Goal: Navigation & Orientation: Go to known website

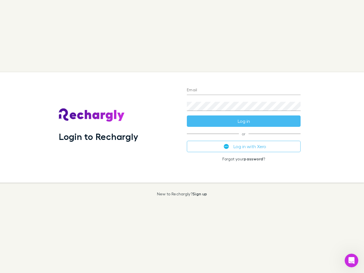
click at [182, 136] on div "Login to Rechargly" at bounding box center [118, 127] width 128 height 110
click at [243, 90] on input "Email" at bounding box center [244, 90] width 114 height 9
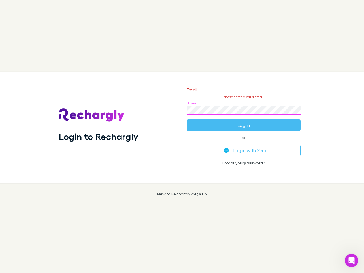
click at [243, 121] on form "Email Please enter a valid email. Password Log in" at bounding box center [244, 105] width 114 height 49
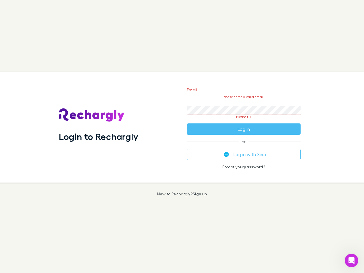
click at [243, 146] on div "Email Please enter a valid email. Password Please fill Log in or Log in with Xe…" at bounding box center [243, 127] width 123 height 110
click at [351, 260] on icon "Open Intercom Messenger" at bounding box center [351, 260] width 9 height 9
